Goal: Information Seeking & Learning: Compare options

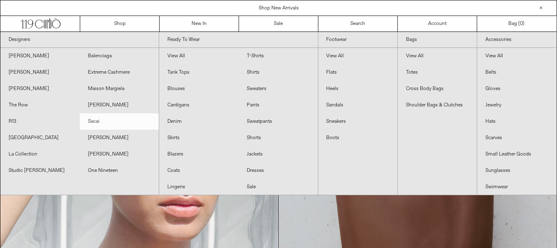
click at [113, 119] on link "Sacai" at bounding box center [119, 121] width 79 height 16
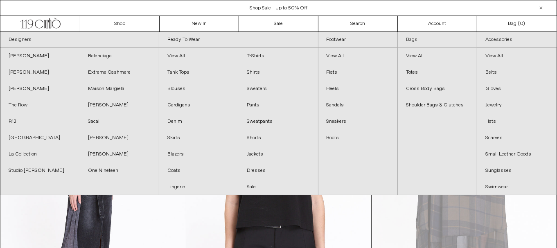
click at [421, 40] on link "Bags" at bounding box center [437, 40] width 79 height 16
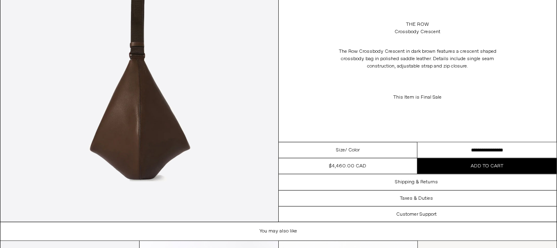
scroll to position [1084, 0]
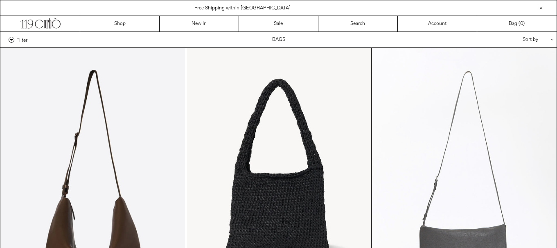
scroll to position [217, 0]
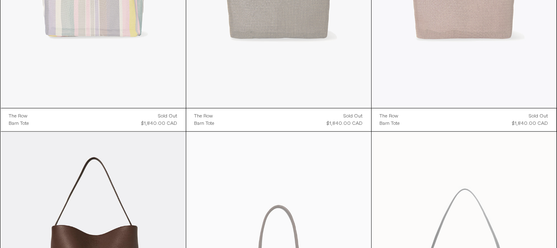
scroll to position [12, 0]
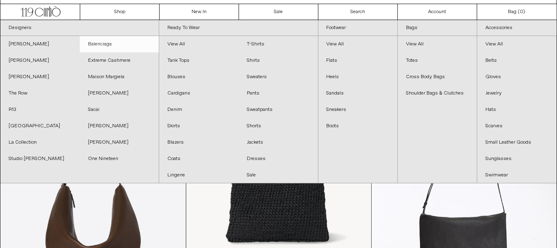
click at [112, 40] on link "Balenciaga" at bounding box center [119, 44] width 79 height 16
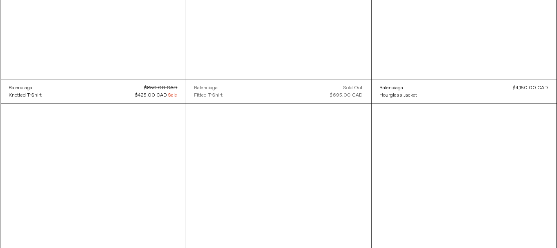
scroll to position [3773, 0]
